Goal: Information Seeking & Learning: Learn about a topic

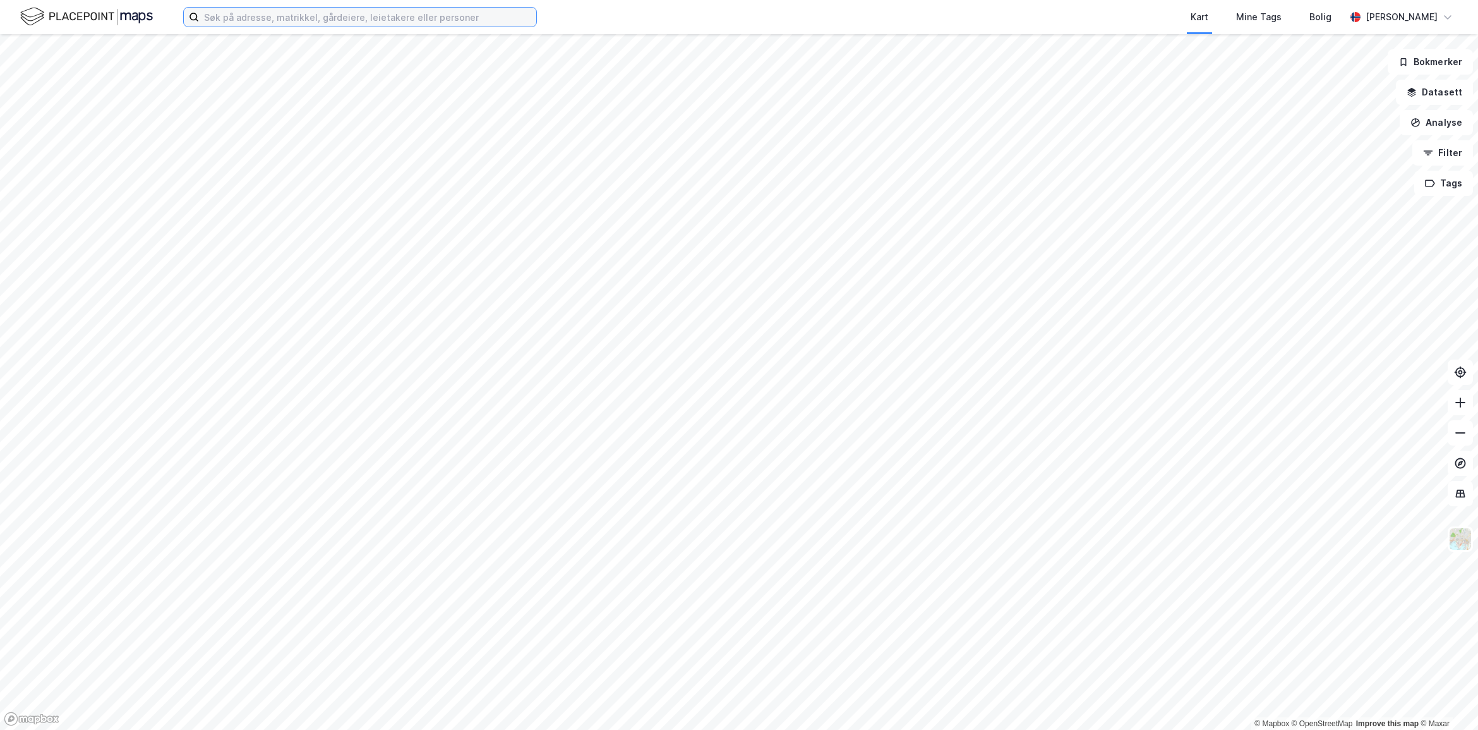
click at [352, 23] on input at bounding box center [367, 17] width 337 height 19
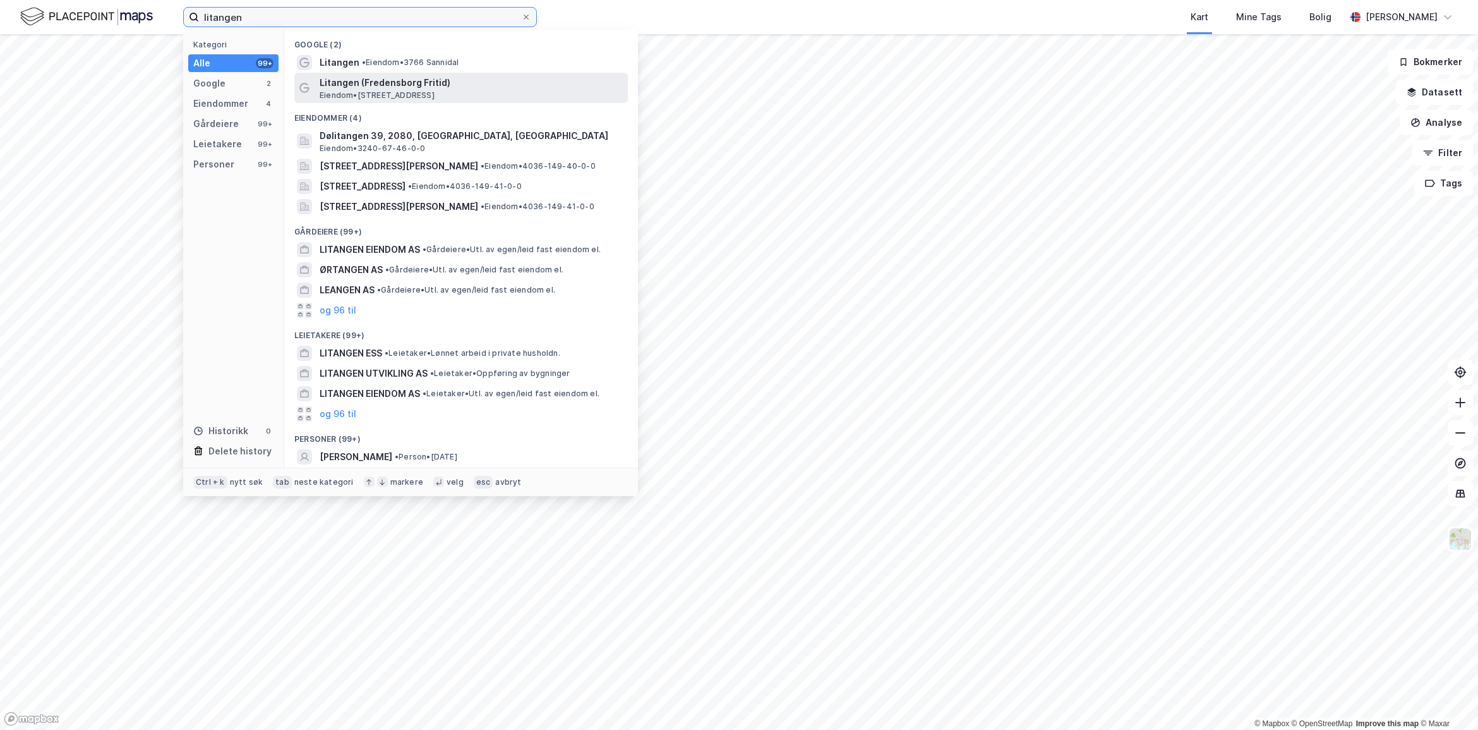
type input "litangen"
click at [482, 73] on div "Litangen (Fredensborg Fritid) Eiendom • [STREET_ADDRESS]" at bounding box center [461, 88] width 334 height 30
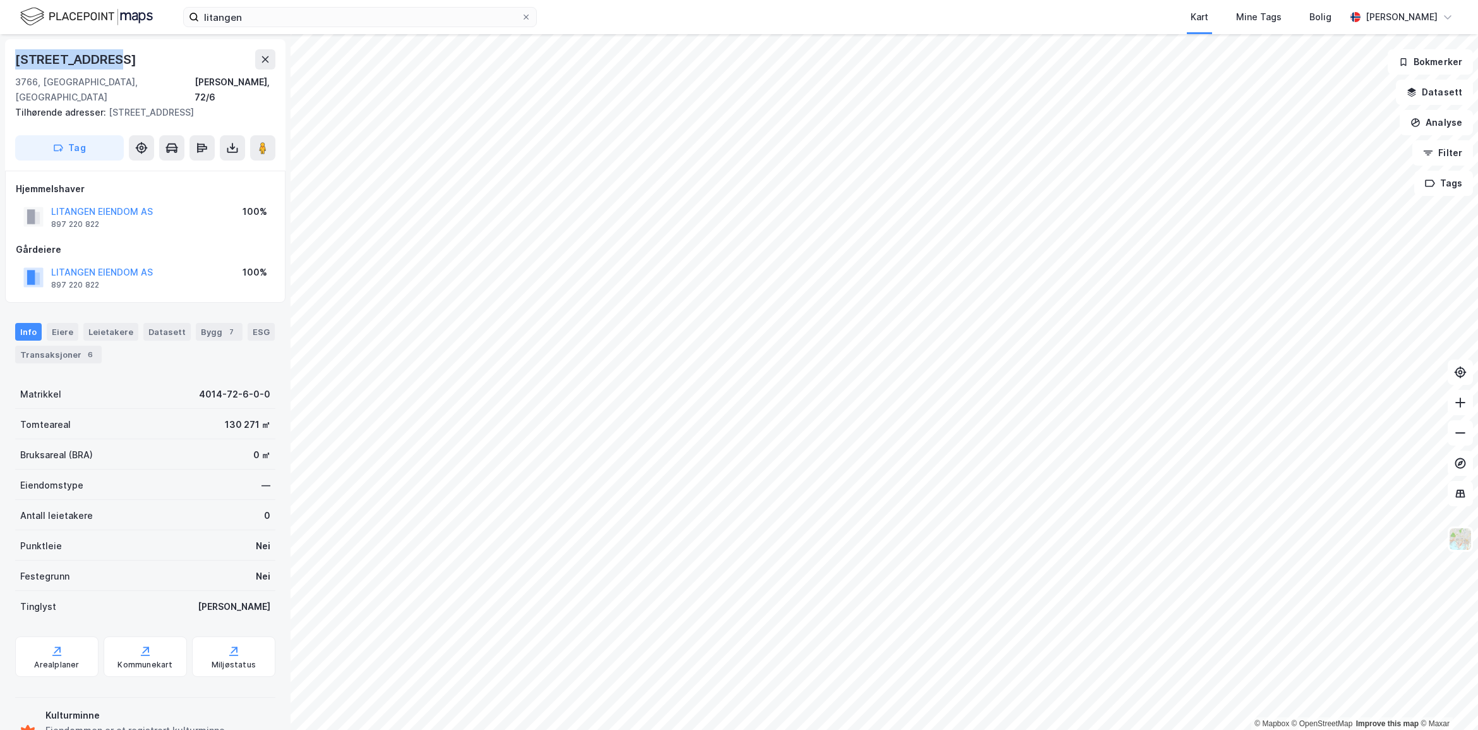
drag, startPoint x: 122, startPoint y: 65, endPoint x: 4, endPoint y: 60, distance: 117.6
click at [5, 60] on div "[STREET_ADDRESS], 72/6 Tilhørende adresser: [STREET_ADDRESS] Tag" at bounding box center [145, 104] width 280 height 131
copy div "[STREET_ADDRESS]"
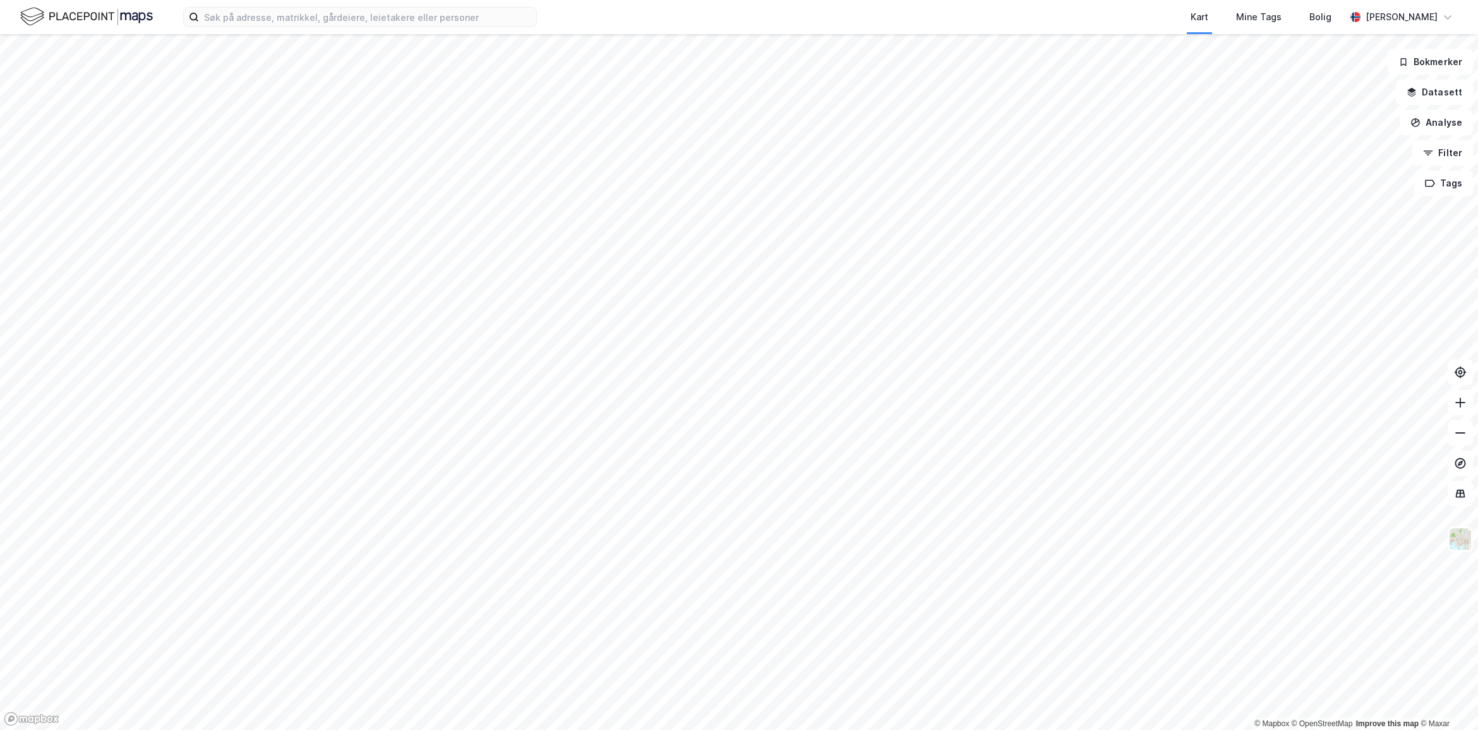
click at [259, 28] on div "Kart Mine Tags Bolig Astrid Napastaa" at bounding box center [739, 17] width 1478 height 34
click at [245, 14] on input at bounding box center [367, 17] width 337 height 19
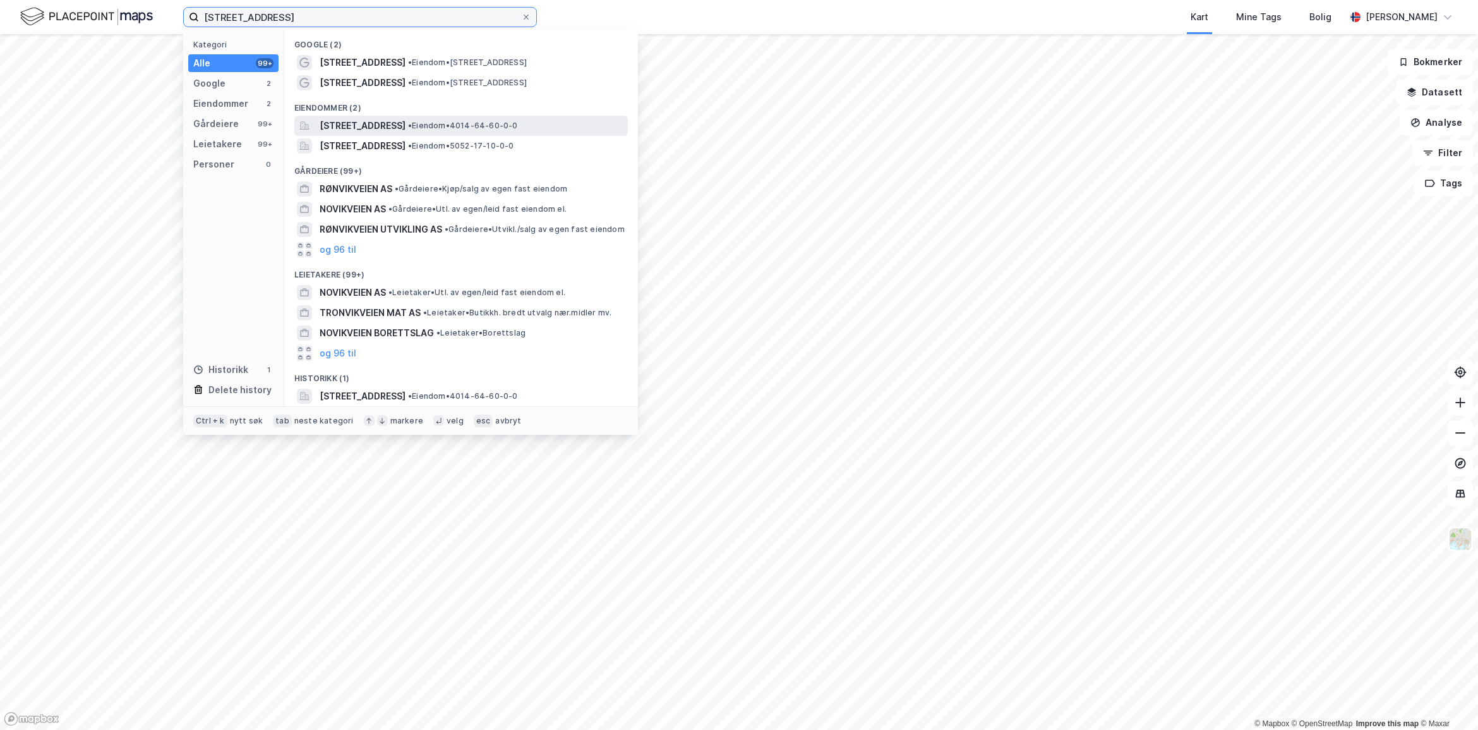
type input "frøvikveien 7"
click at [406, 127] on span "Frøvikveien 7, 3766, SANNIDAL, KRAGERØ" at bounding box center [363, 125] width 86 height 15
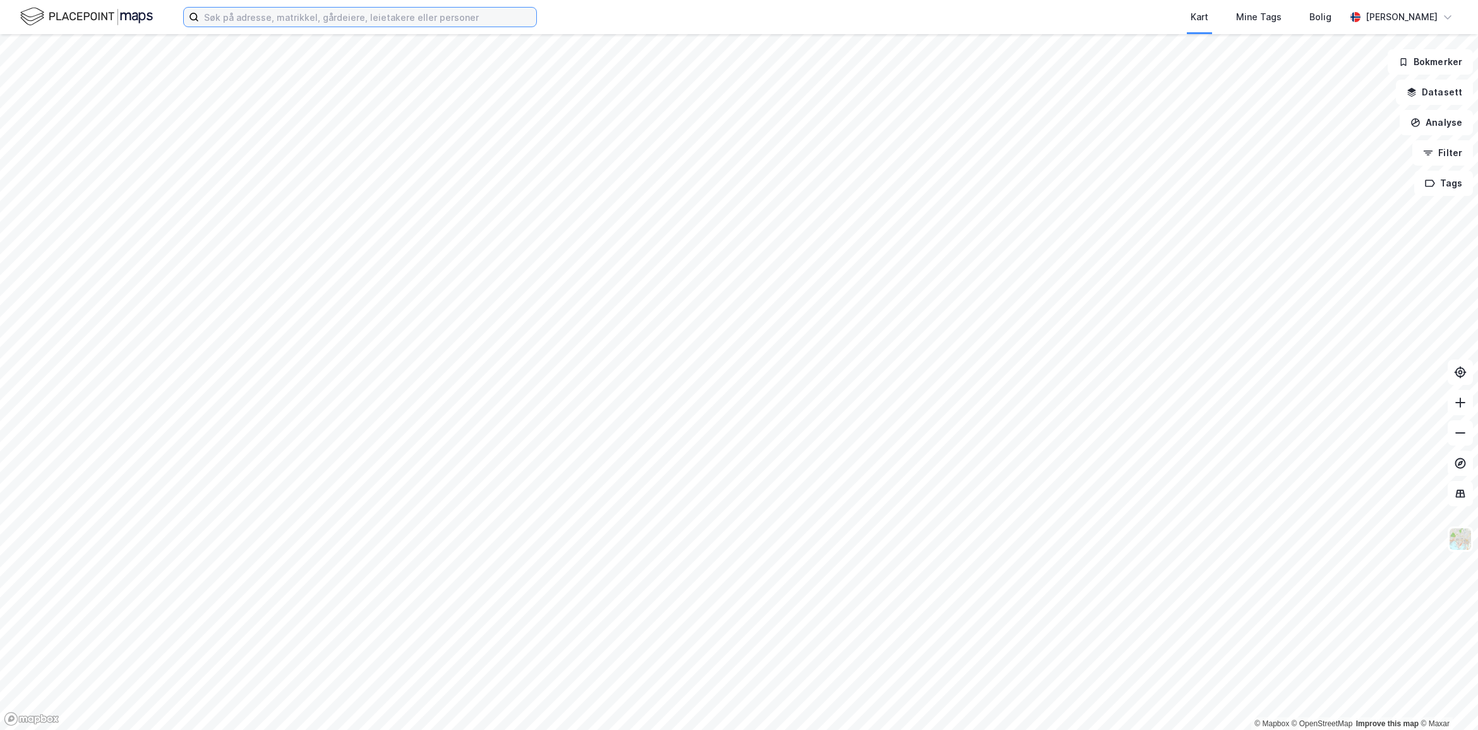
click at [322, 8] on input at bounding box center [367, 17] width 337 height 19
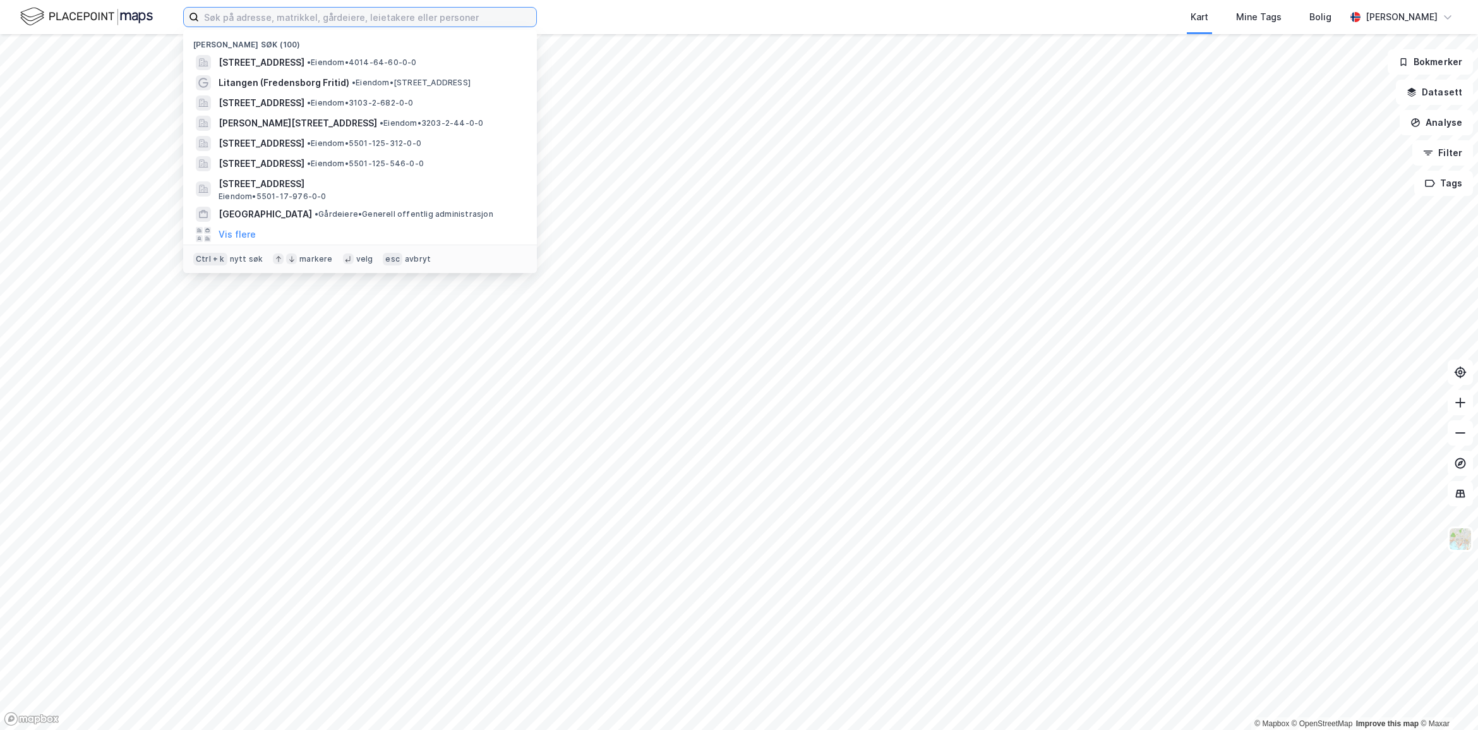
paste input "[STREET_ADDRESS]"
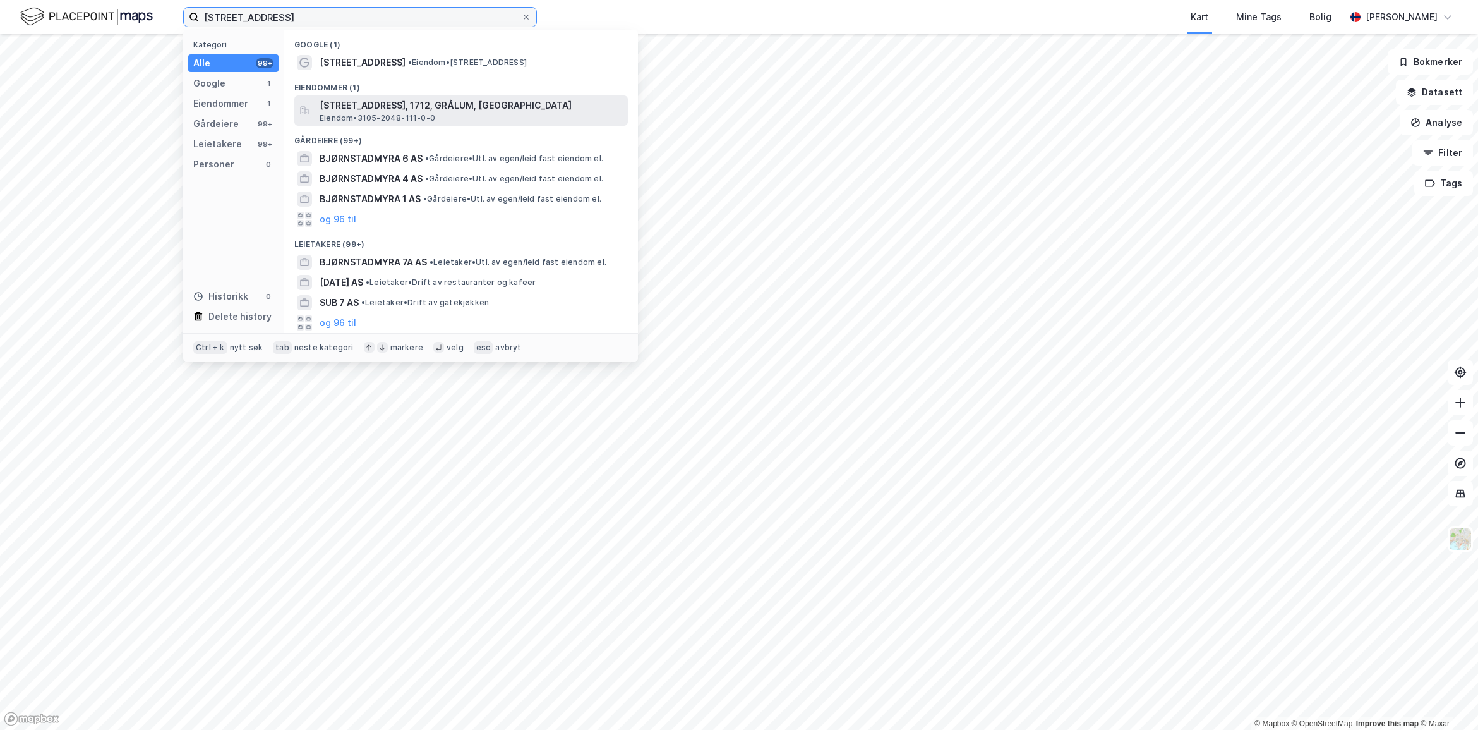
type input "[STREET_ADDRESS]"
click at [449, 101] on span "Bjørnstadmyra 7, 1712, GRÅLUM, SARPSBORG" at bounding box center [471, 105] width 303 height 15
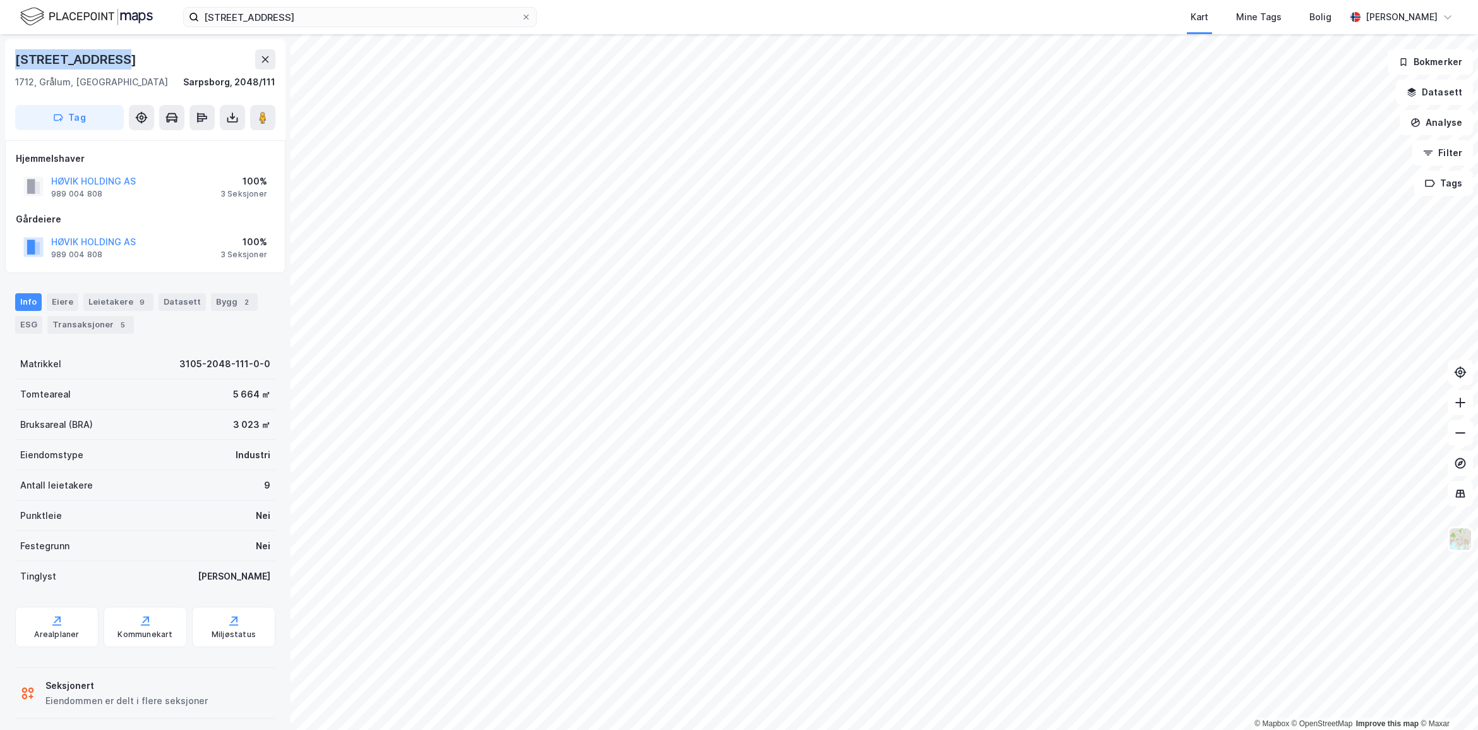
drag, startPoint x: 124, startPoint y: 63, endPoint x: 16, endPoint y: 64, distance: 108.0
click at [16, 64] on div "Bjørnstadmyra 7" at bounding box center [145, 59] width 260 height 20
copy div "Bjørnstadmyra 7"
click at [240, 297] on div "2" at bounding box center [246, 302] width 13 height 13
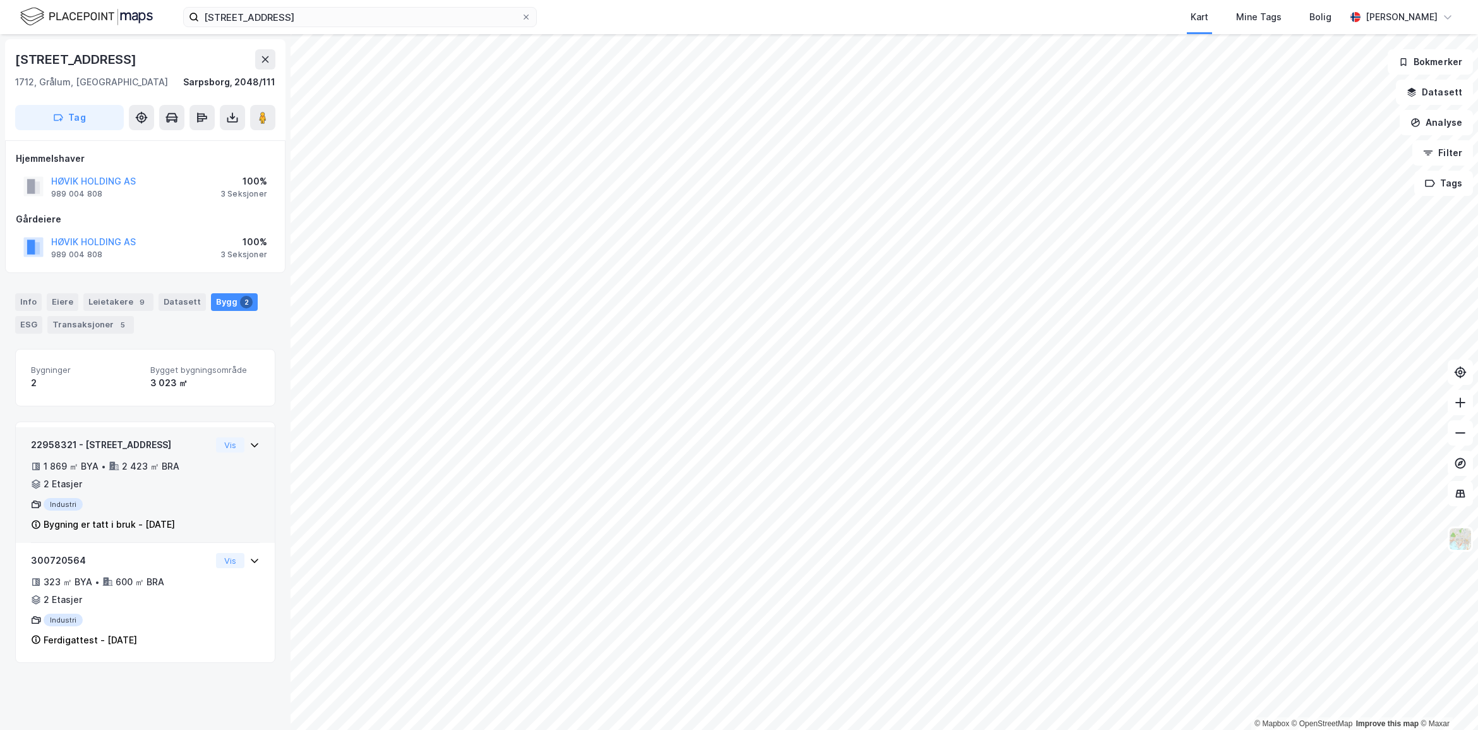
click at [244, 454] on div "22958321 - Bjørnstadmyra 7 1 869 ㎡ BYA • 2 423 ㎡ BRA • 2 Etasjer Industri Bygni…" at bounding box center [145, 489] width 229 height 105
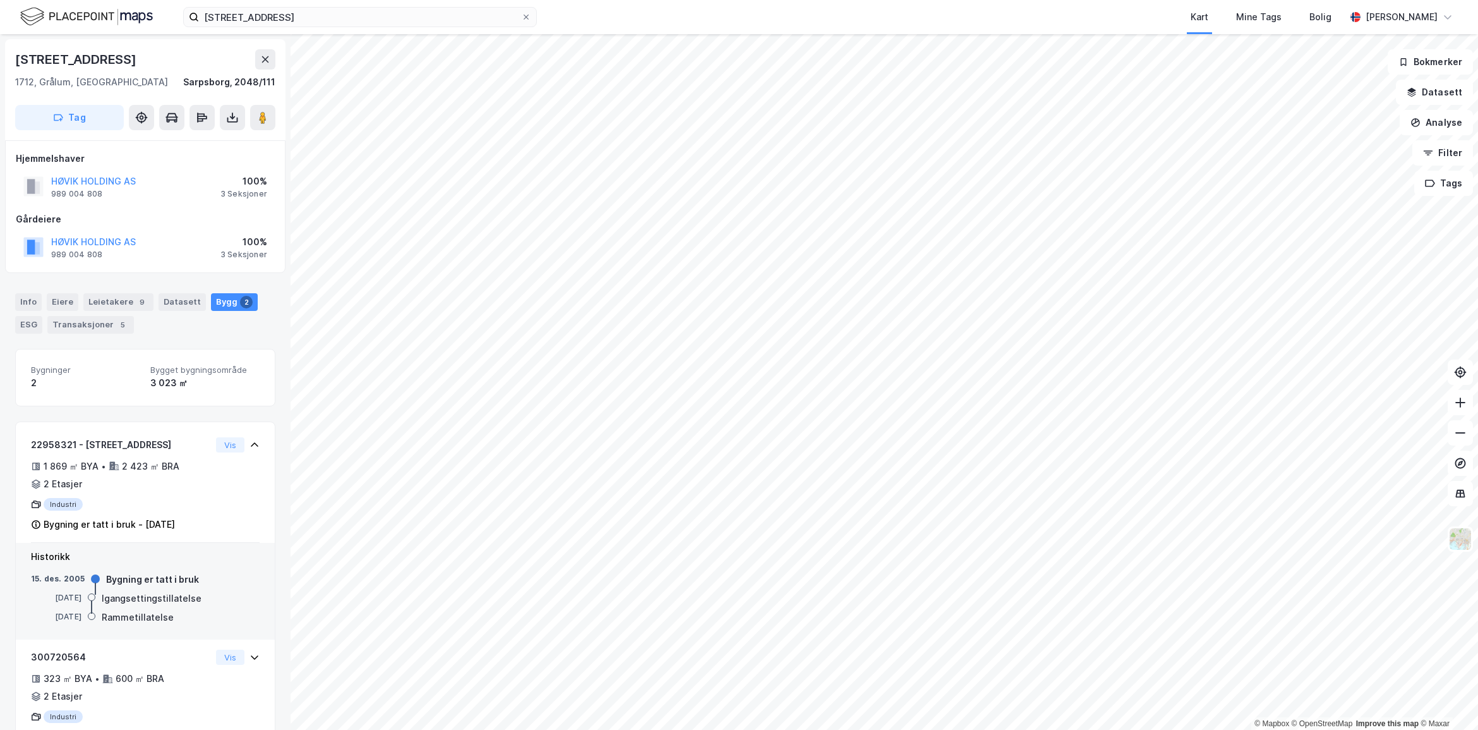
scroll to position [46, 0]
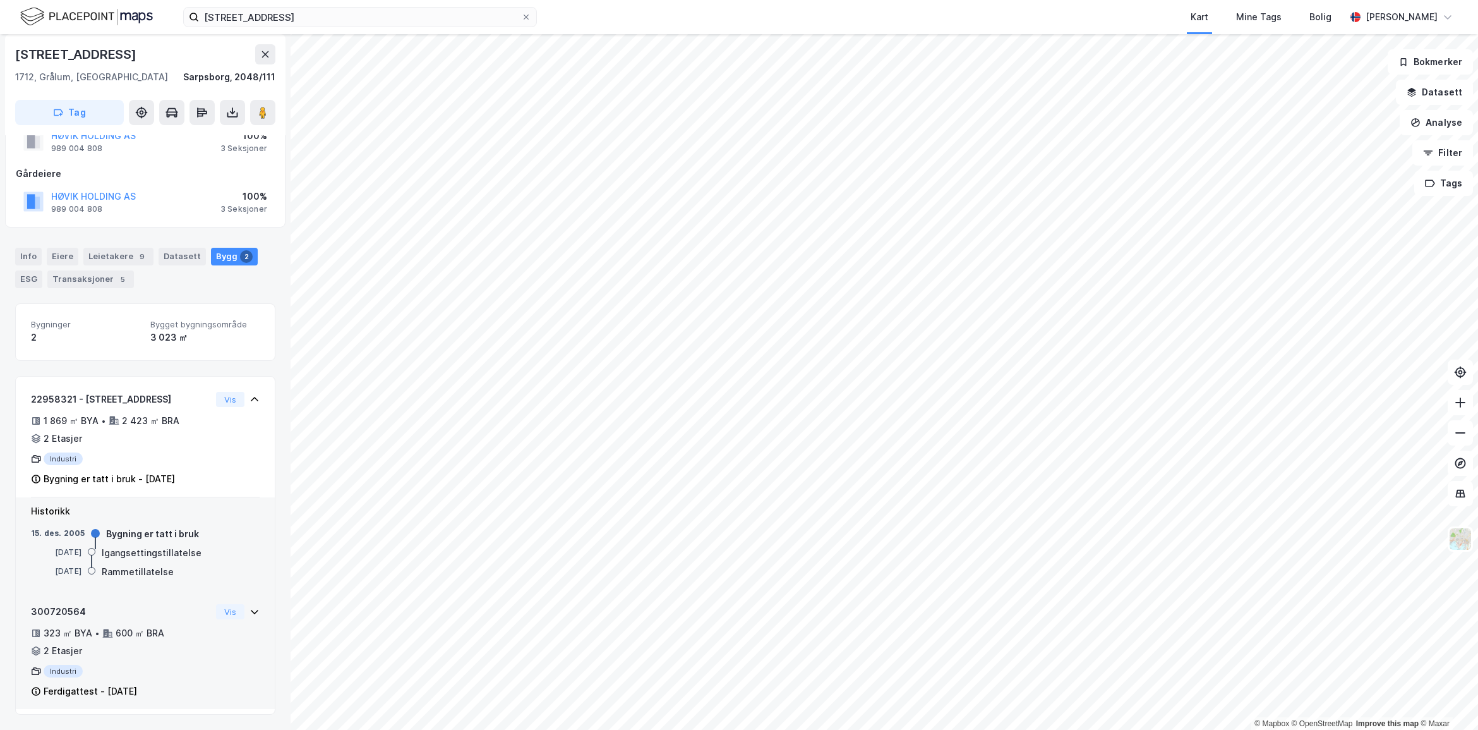
click at [231, 627] on div "300720564 323 ㎡ BYA • 600 ㎡ BRA • 2 Etasjer Industri Ferdigattest - 16. jan. 20…" at bounding box center [145, 656] width 229 height 105
click at [30, 251] on div "Info" at bounding box center [28, 256] width 27 height 18
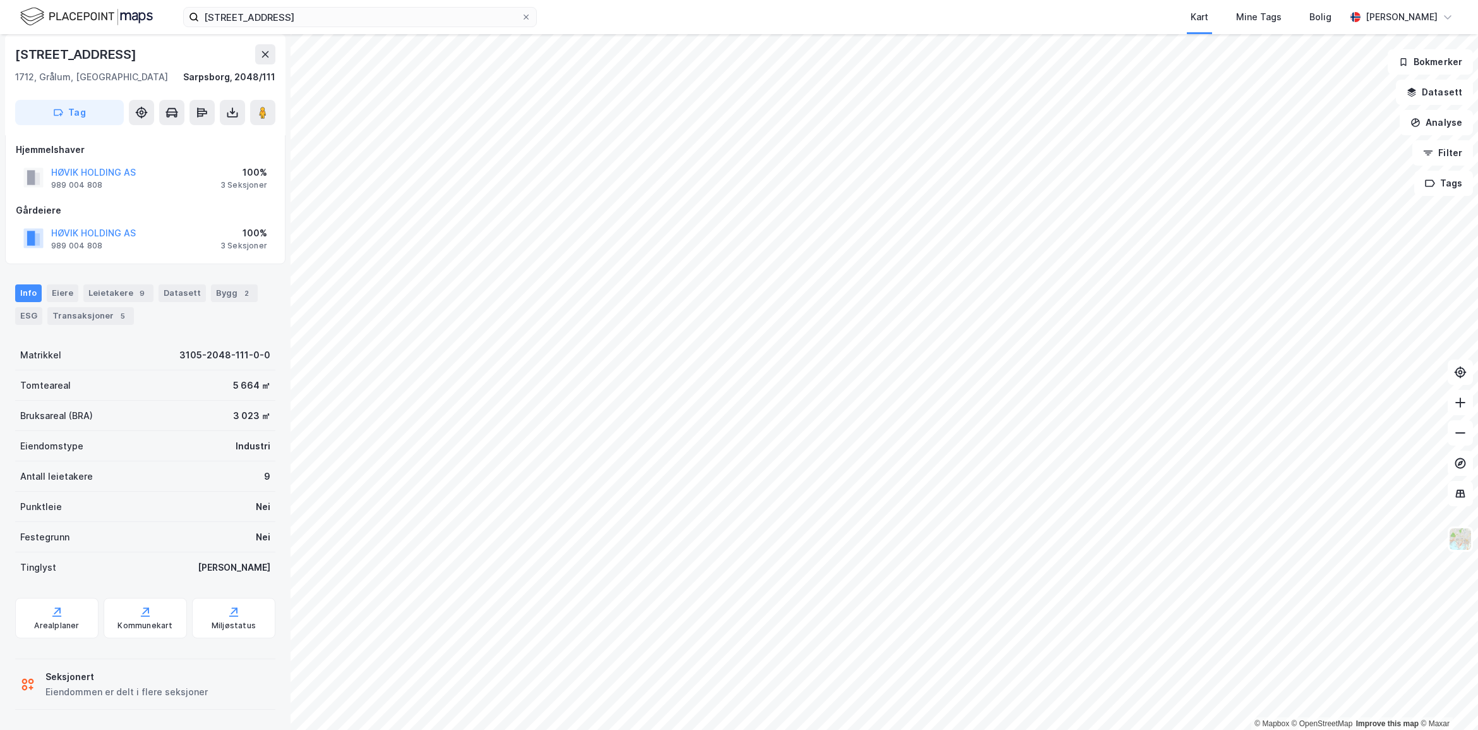
scroll to position [9, 0]
click at [45, 313] on div "Info Eiere Leietakere 9 Datasett Bygg 2 ESG Transaksjoner 5" at bounding box center [145, 304] width 260 height 40
click at [33, 316] on div "ESG" at bounding box center [28, 316] width 27 height 18
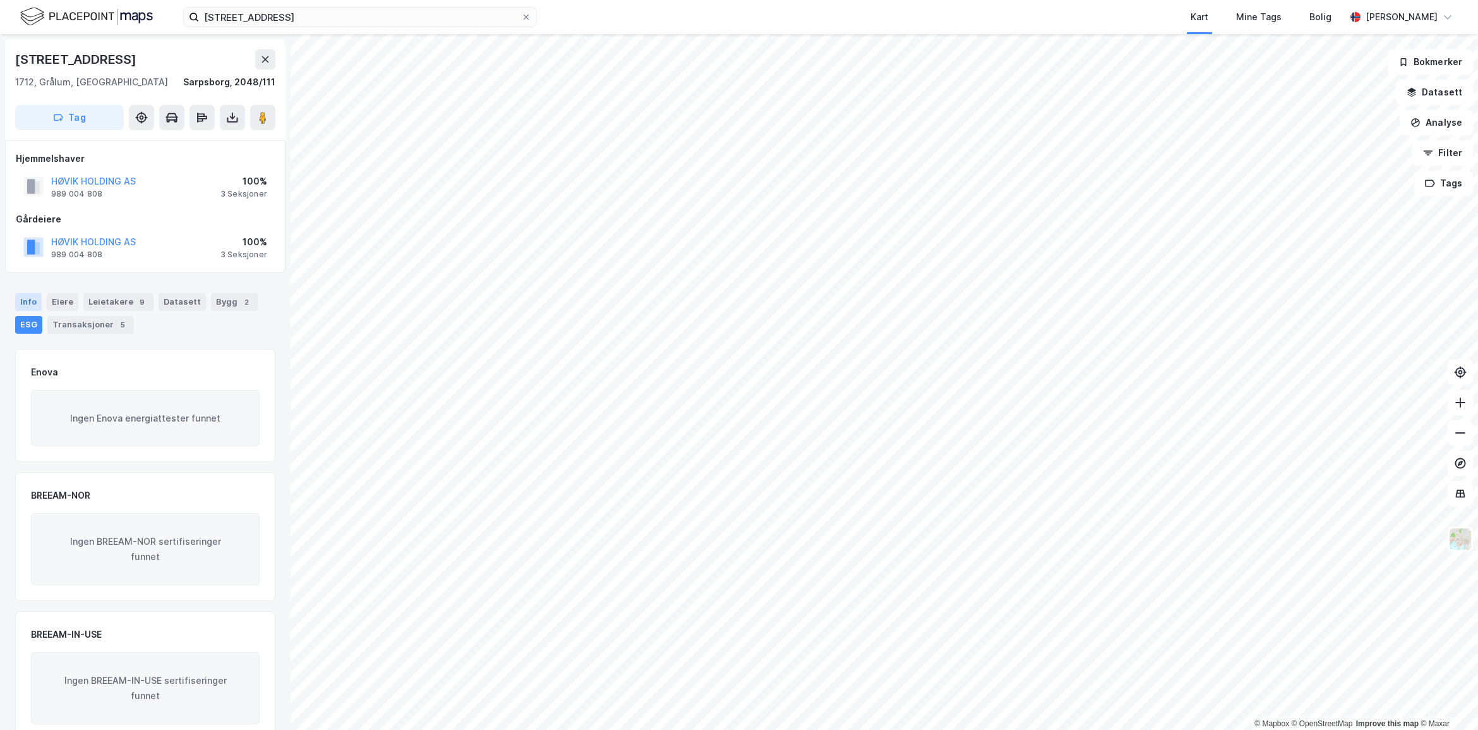
click at [29, 301] on div "Info" at bounding box center [28, 302] width 27 height 18
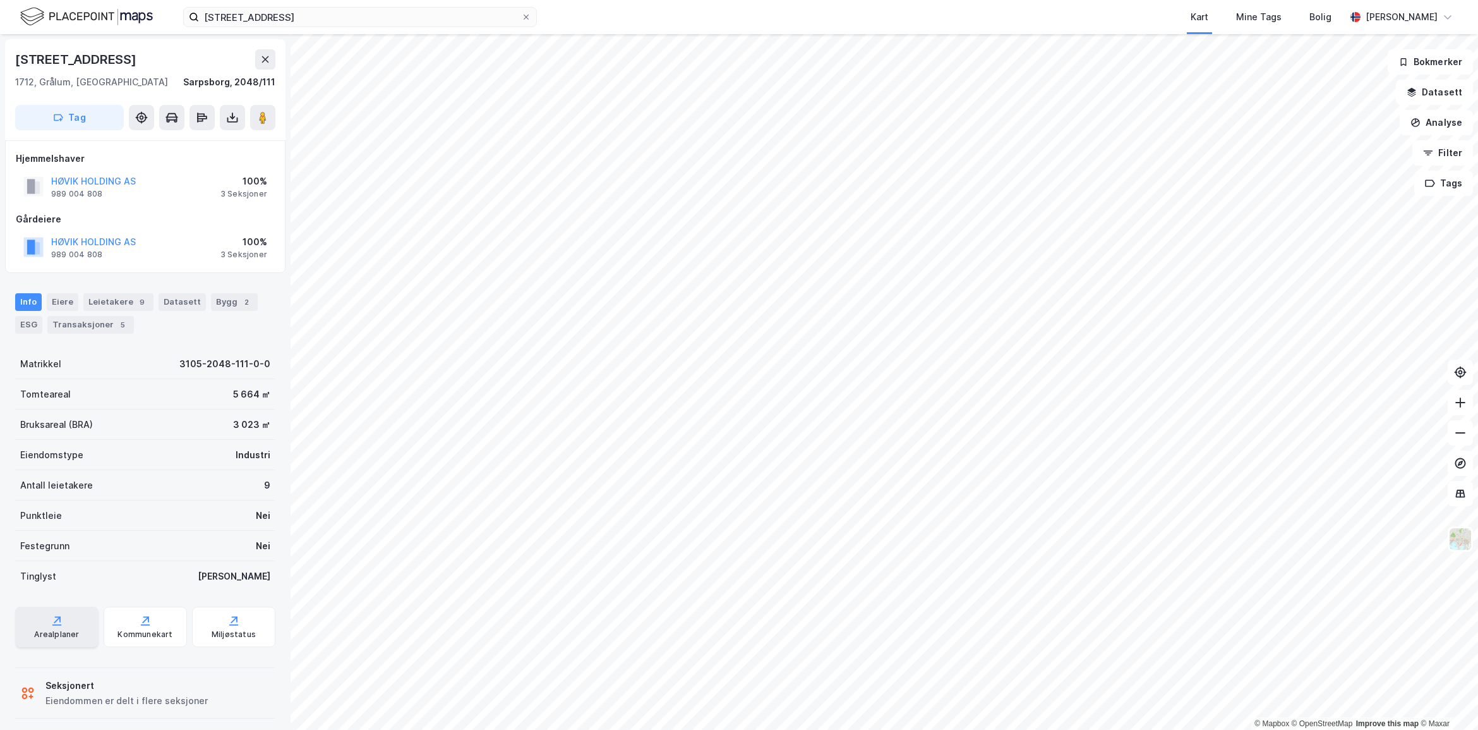
click at [67, 636] on div "Arealplaner" at bounding box center [56, 634] width 45 height 10
click at [139, 624] on icon at bounding box center [145, 620] width 13 height 13
click at [35, 319] on div "ESG" at bounding box center [28, 325] width 27 height 18
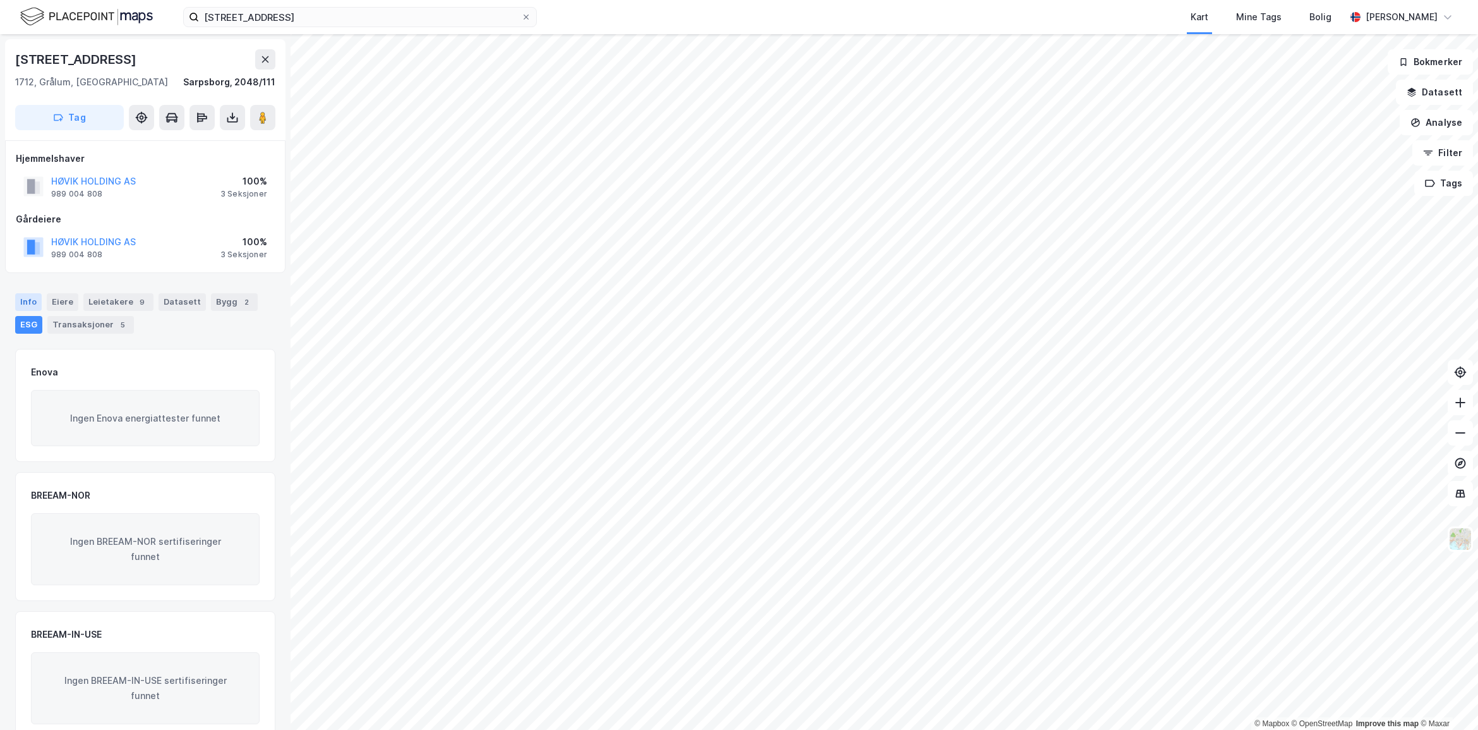
click at [20, 310] on div "Info" at bounding box center [28, 302] width 27 height 18
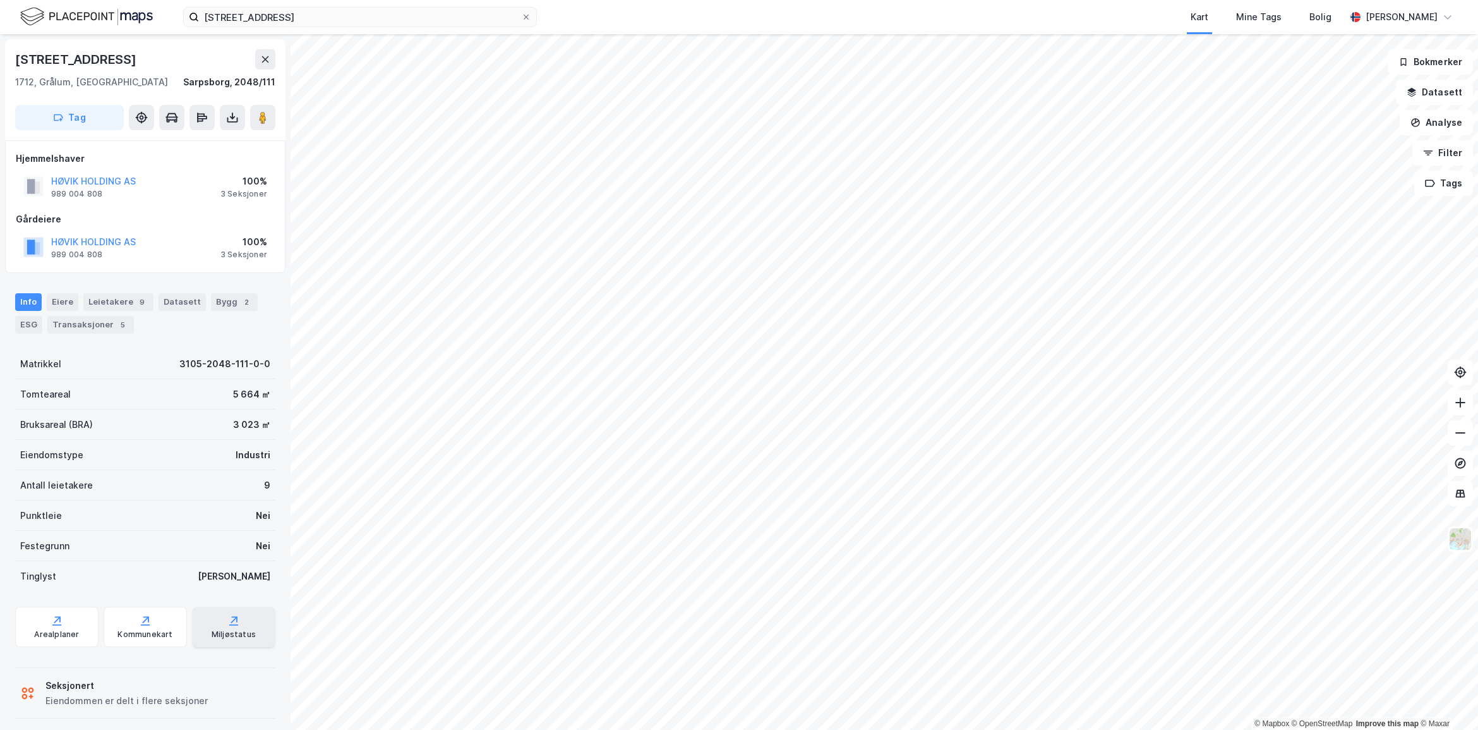
click at [210, 627] on div "Miljøstatus" at bounding box center [233, 626] width 83 height 40
click at [166, 304] on div "Datasett" at bounding box center [182, 302] width 47 height 18
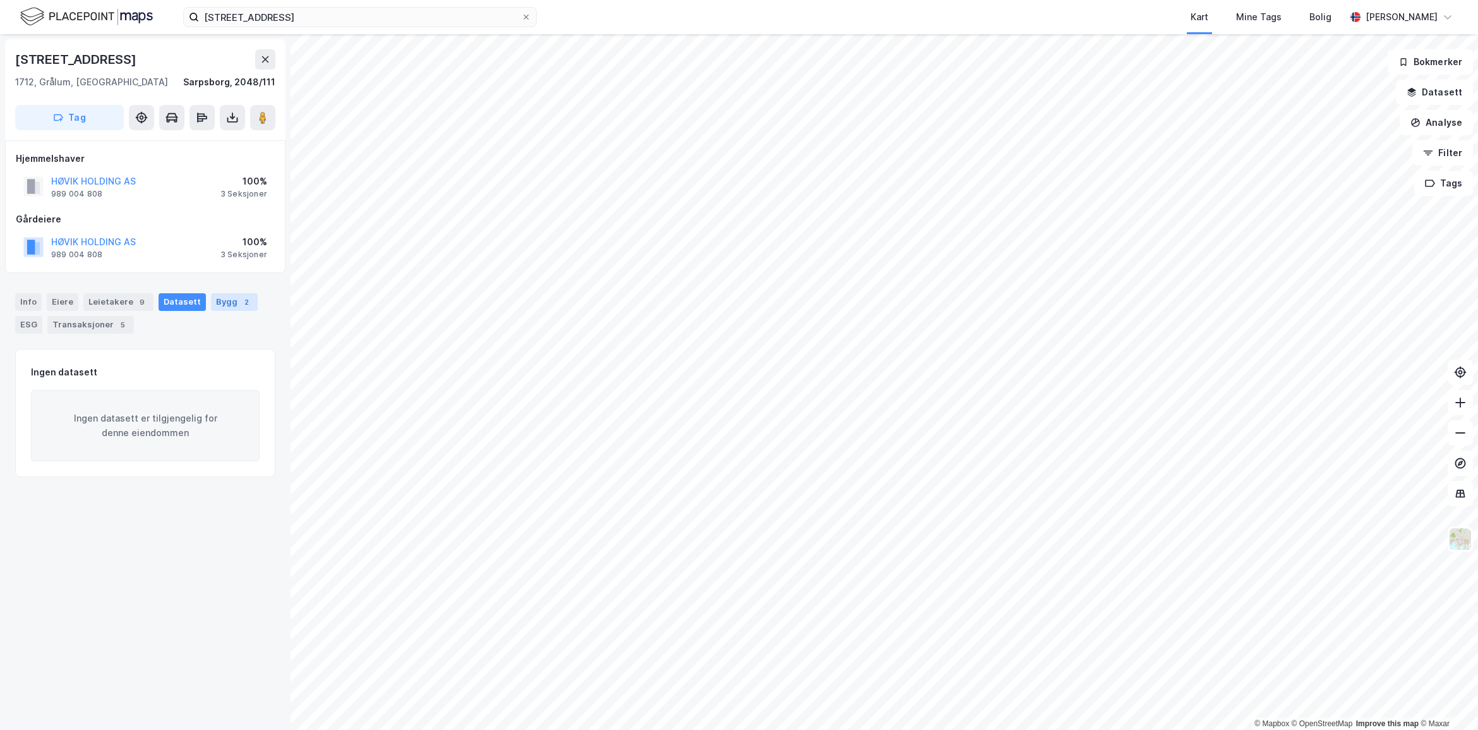
click at [231, 294] on div "Bygg 2" at bounding box center [234, 302] width 47 height 18
